Goal: Task Accomplishment & Management: Manage account settings

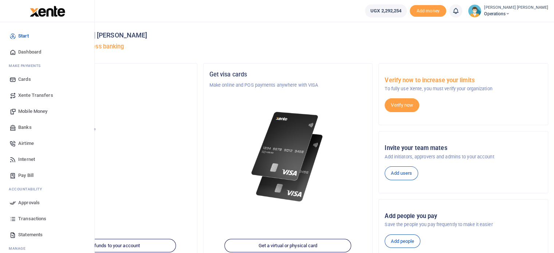
click at [31, 110] on span "Mobile Money" at bounding box center [32, 111] width 29 height 7
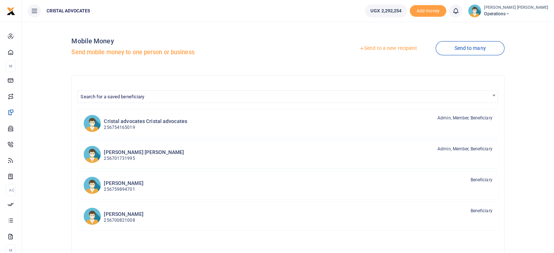
click at [380, 49] on link "Send to a new recipient" at bounding box center [388, 48] width 95 height 13
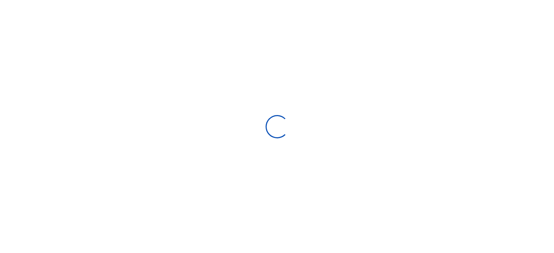
select select "Loading bundles"
select select
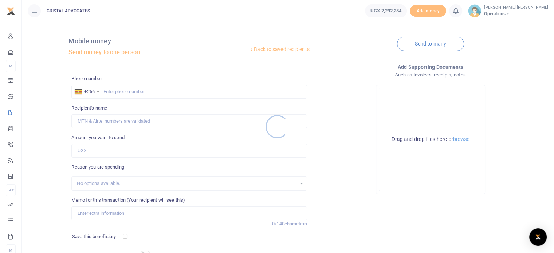
click at [118, 92] on div at bounding box center [277, 126] width 554 height 253
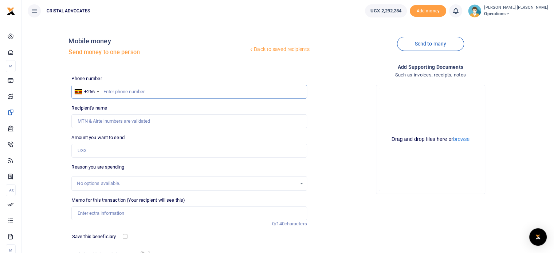
click at [118, 92] on input "text" at bounding box center [188, 92] width 235 height 14
type input "763290465"
type input "[PERSON_NAME]"
type input "763290465"
click at [99, 150] on input "Amount you want to send" at bounding box center [188, 151] width 235 height 14
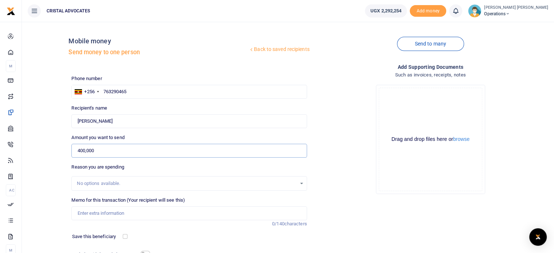
type input "400,000"
click at [117, 215] on input "Memo for this transaction (Your recipient will see this)" at bounding box center [188, 214] width 235 height 14
type input "Business development"
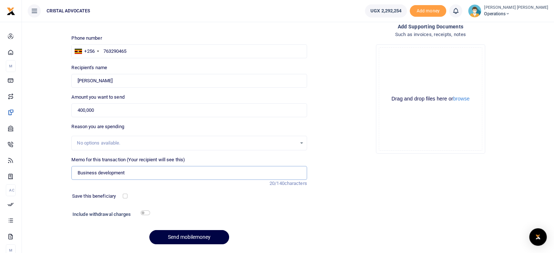
scroll to position [62, 0]
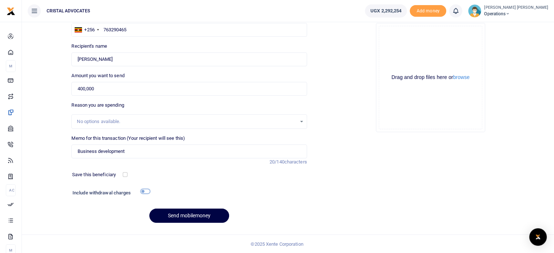
click at [149, 192] on input "checkbox" at bounding box center [145, 191] width 9 height 5
checkbox input "true"
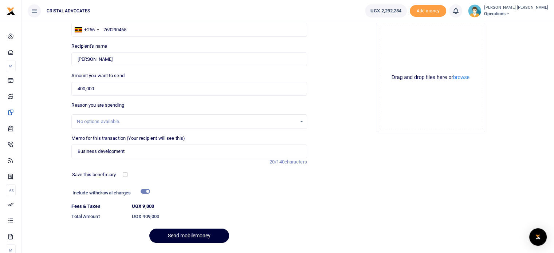
click at [192, 234] on button "Send mobilemoney" at bounding box center [189, 236] width 80 height 14
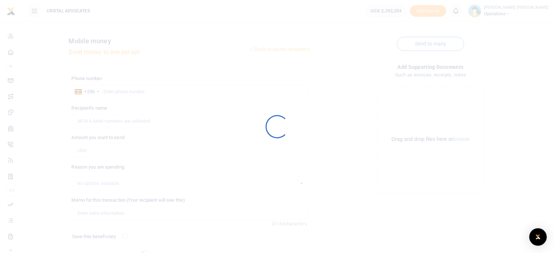
scroll to position [62, 0]
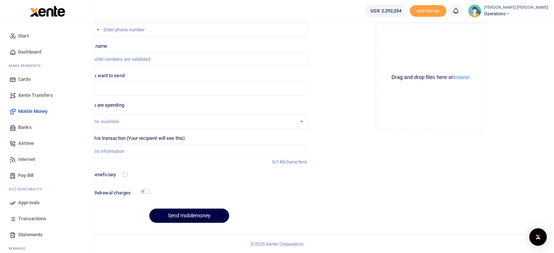
click at [39, 204] on span "Approvals" at bounding box center [28, 202] width 21 height 7
click at [28, 206] on span "Approvals" at bounding box center [28, 202] width 21 height 7
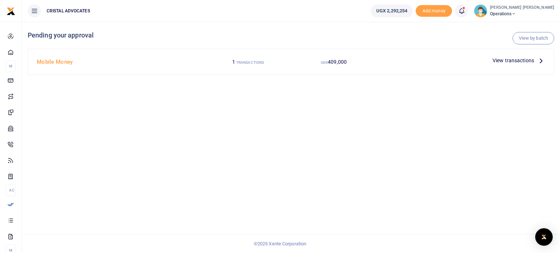
click at [538, 59] on icon at bounding box center [541, 60] width 8 height 8
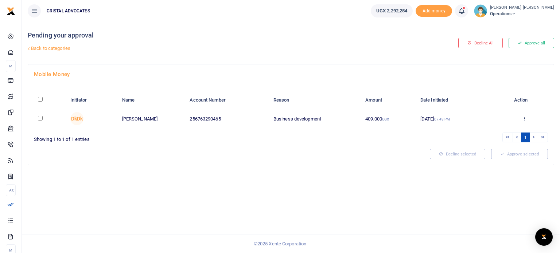
click at [36, 119] on td at bounding box center [50, 118] width 32 height 21
click at [39, 118] on input "checkbox" at bounding box center [40, 118] width 5 height 5
checkbox input "true"
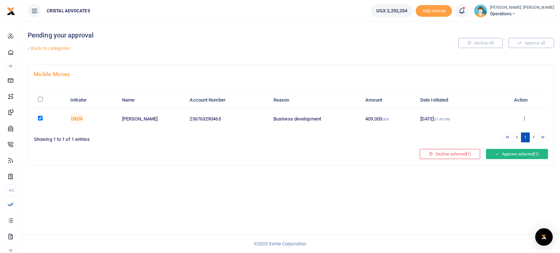
click at [506, 153] on button "Approve selected (1)" at bounding box center [517, 154] width 62 height 10
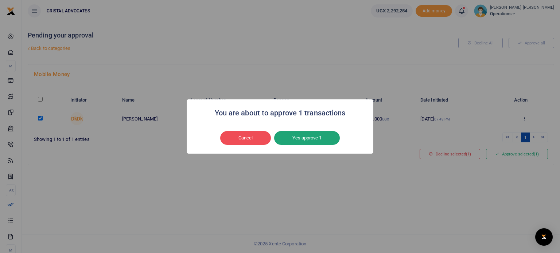
click at [306, 142] on button "Yes approve 1" at bounding box center [307, 138] width 66 height 14
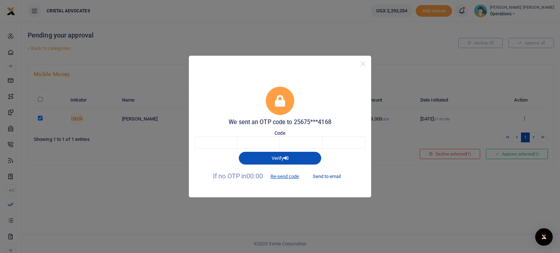
click at [322, 176] on button "Send to email" at bounding box center [326, 176] width 40 height 12
click at [231, 147] on input "text" at bounding box center [216, 143] width 43 height 12
type input "7"
type input "0"
type input "1"
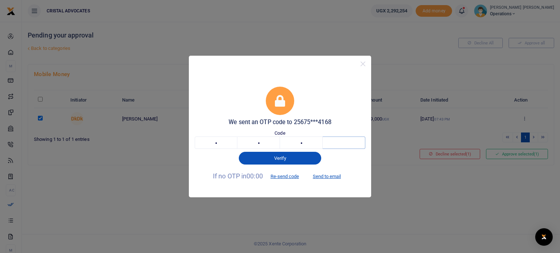
type input "3"
